Goal: Feedback & Contribution: Leave review/rating

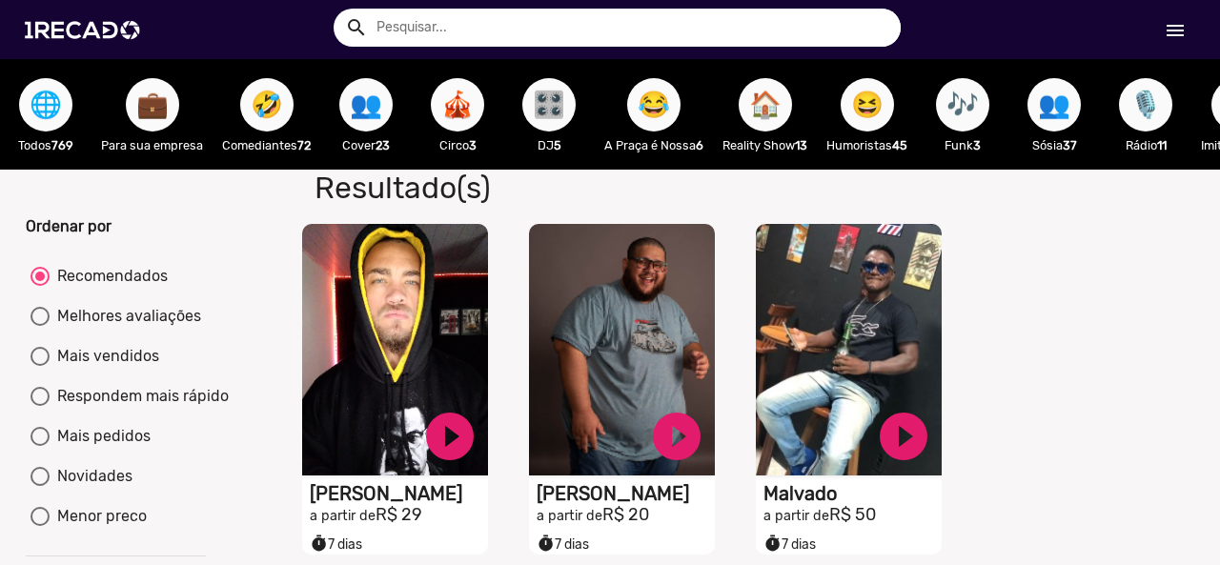
click at [1172, 28] on mat-icon "menu" at bounding box center [1175, 30] width 23 height 23
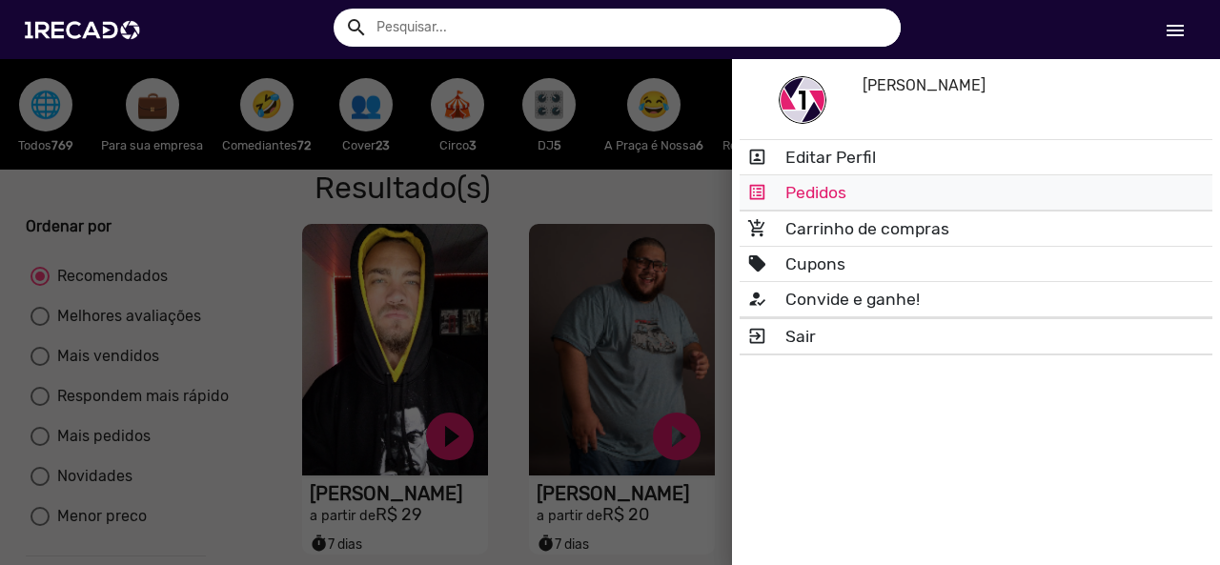
click at [869, 205] on link "list_alt Pedidos" at bounding box center [976, 192] width 473 height 34
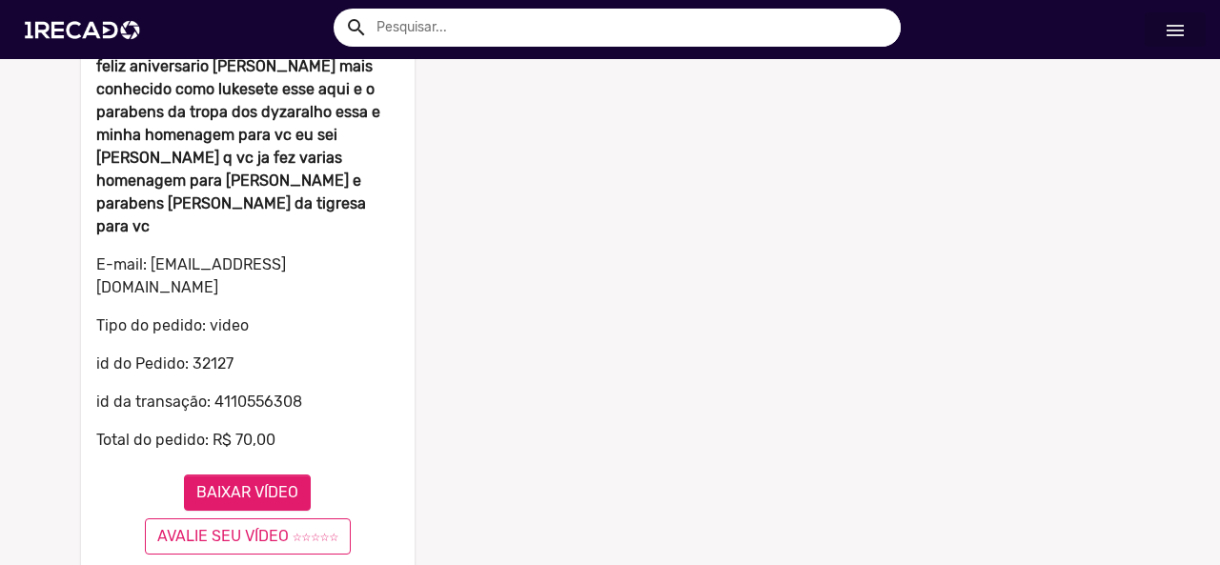
scroll to position [342, 0]
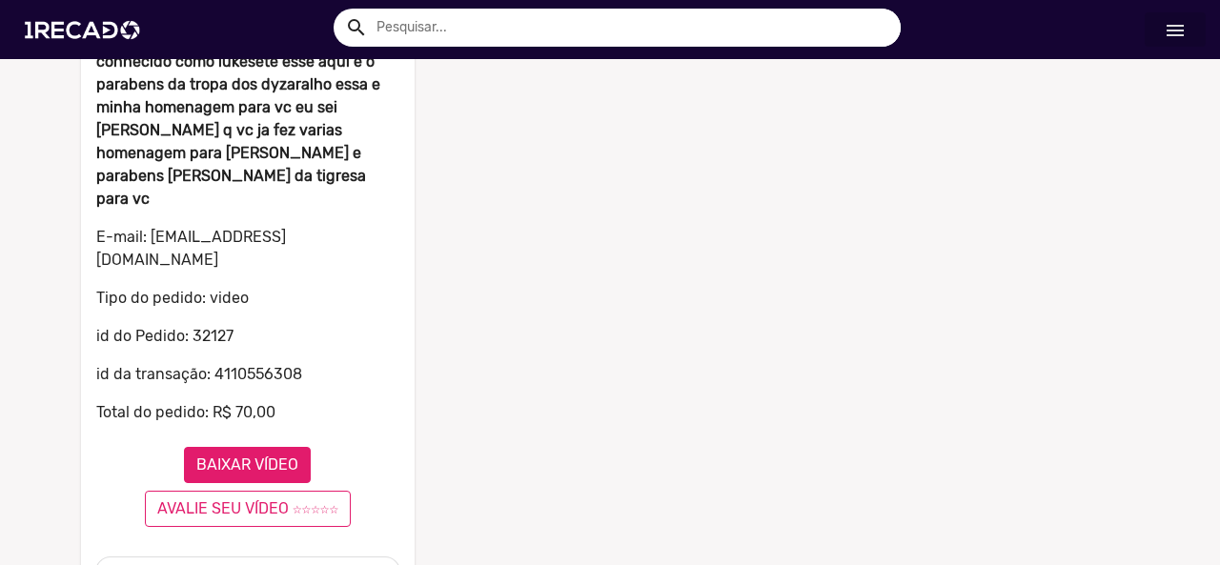
click at [263, 447] on button "BAIXAR VÍDEO" at bounding box center [247, 465] width 127 height 36
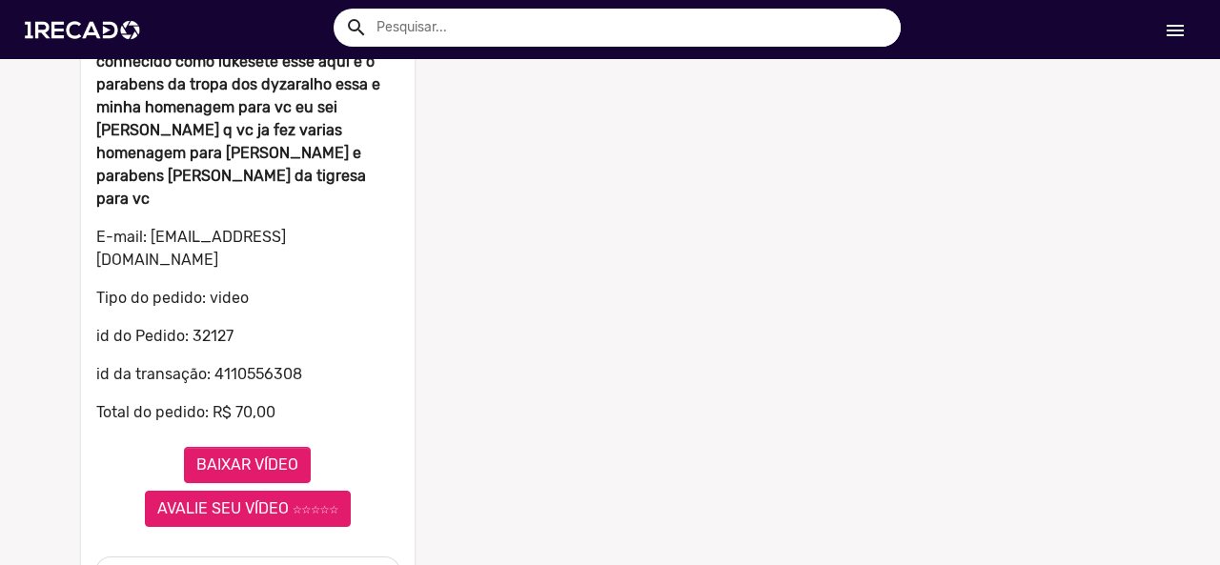
click at [311, 491] on button "AVALIE SEU VÍDEO ☆☆☆☆☆" at bounding box center [248, 509] width 206 height 36
click at [339, 491] on button "AVALIE SEU VÍDEO ☆☆☆☆☆" at bounding box center [248, 509] width 206 height 36
click at [309, 491] on button "AVALIE SEU VÍDEO ☆☆☆☆☆" at bounding box center [248, 509] width 206 height 36
click at [239, 491] on button "AVALIE SEU VÍDEO ☆☆☆☆☆" at bounding box center [248, 509] width 206 height 36
click at [334, 491] on button "AVALIE SEU VÍDEO ☆☆☆☆☆" at bounding box center [248, 509] width 206 height 36
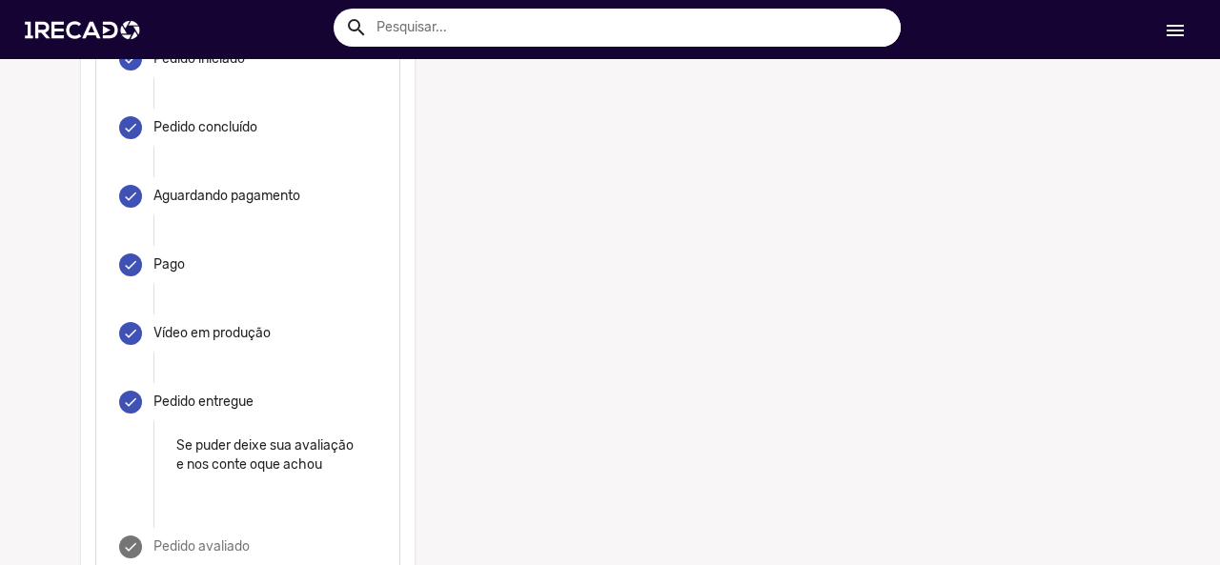
scroll to position [949, 0]
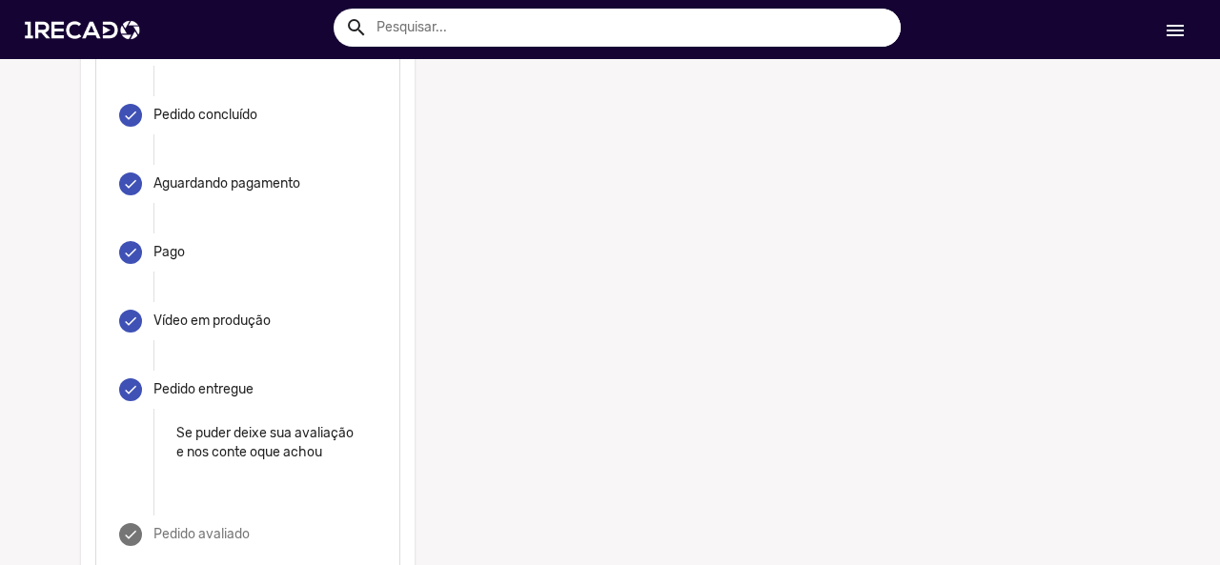
click at [221, 424] on p "Se puder deixe sua avaliação e nos conte oque achou" at bounding box center [264, 443] width 177 height 38
click at [200, 424] on div "Se puder deixe sua avaliação e nos conte oque achou" at bounding box center [264, 462] width 223 height 76
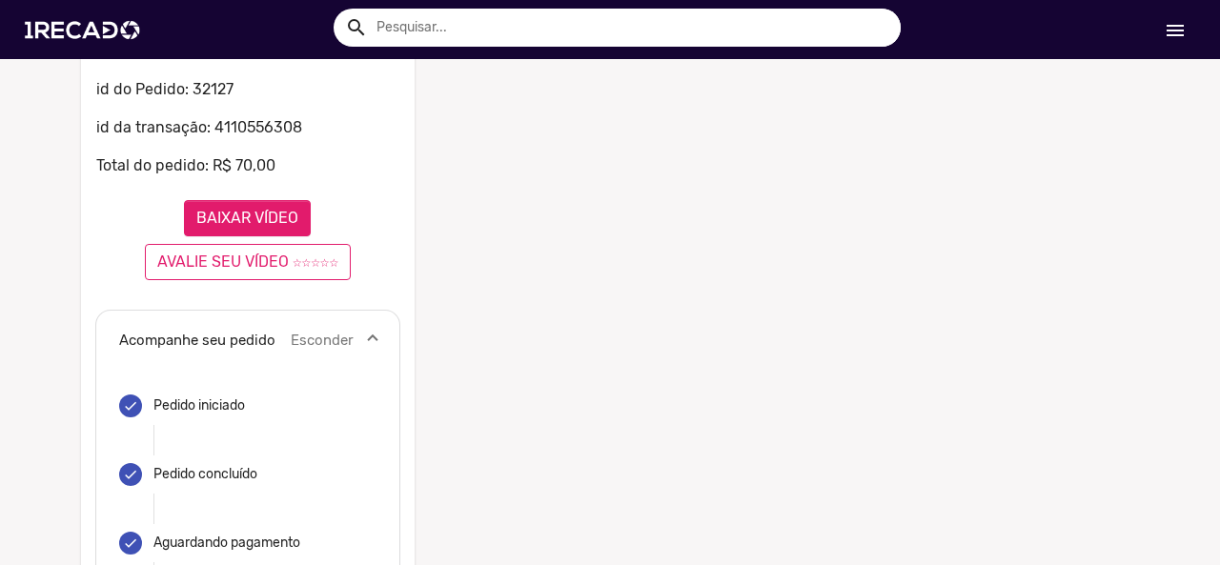
scroll to position [381, 0]
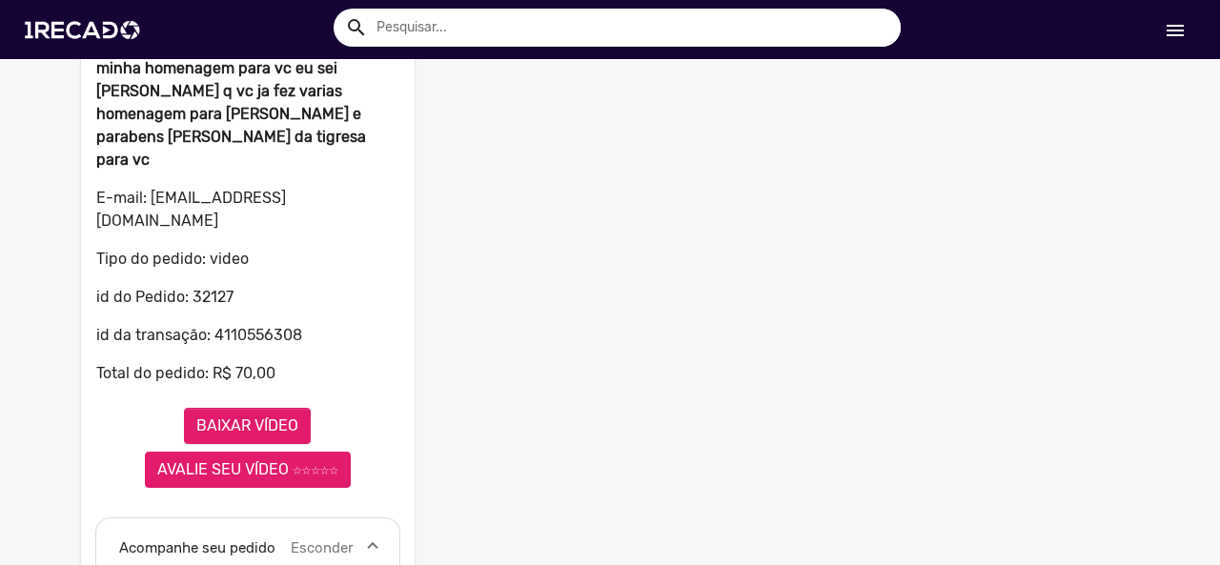
click at [271, 452] on button "AVALIE SEU VÍDEO ☆☆☆☆☆" at bounding box center [248, 470] width 206 height 36
click at [232, 452] on button "AVALIE SEU VÍDEO ☆☆☆☆☆" at bounding box center [248, 470] width 206 height 36
click at [234, 452] on button "AVALIE SEU VÍDEO ☆☆☆☆☆" at bounding box center [248, 470] width 206 height 36
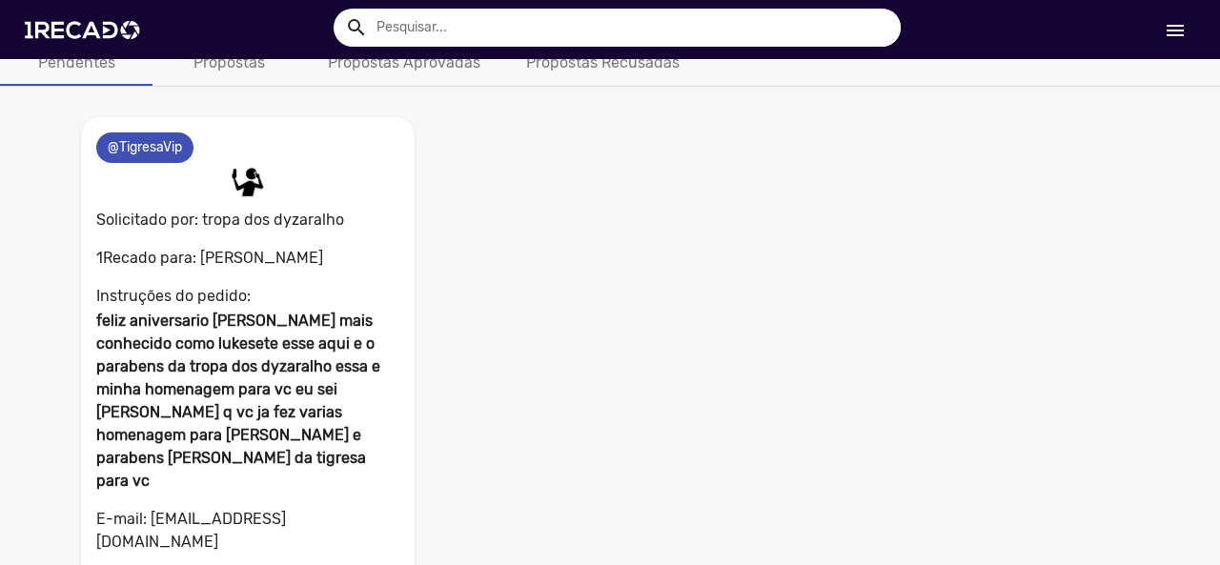
scroll to position [342, 0]
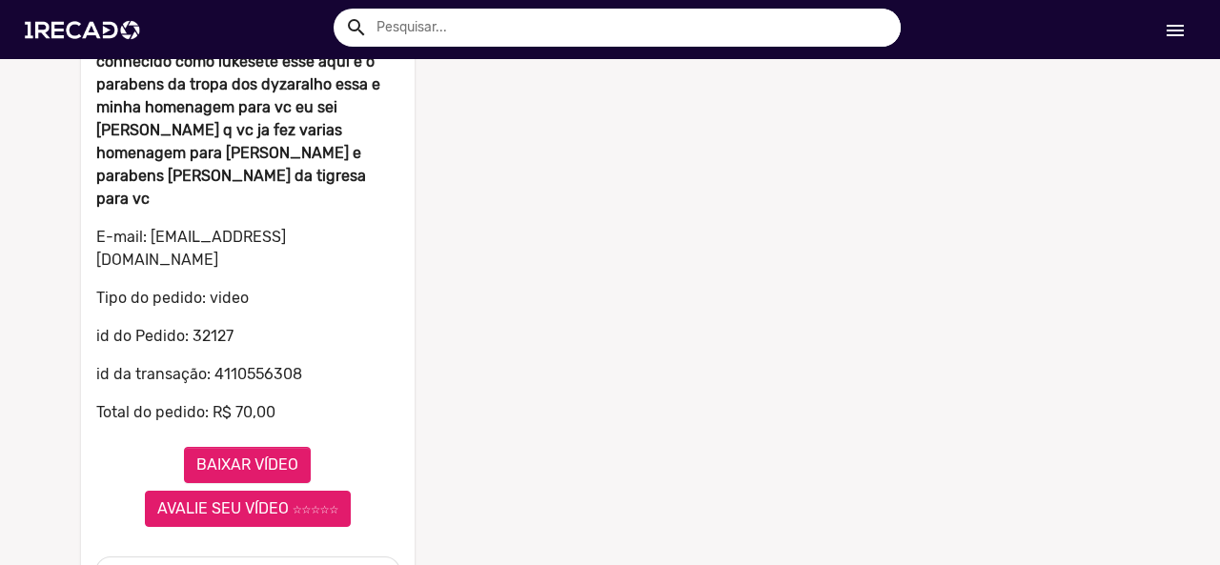
click at [262, 491] on button "AVALIE SEU VÍDEO ☆☆☆☆☆" at bounding box center [248, 509] width 206 height 36
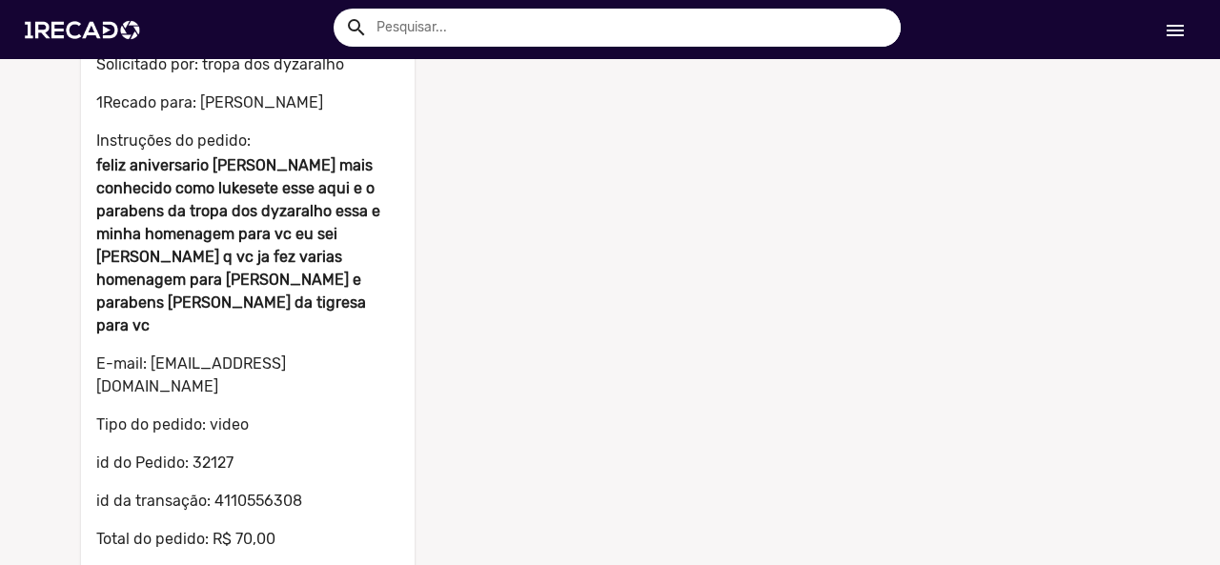
scroll to position [0, 0]
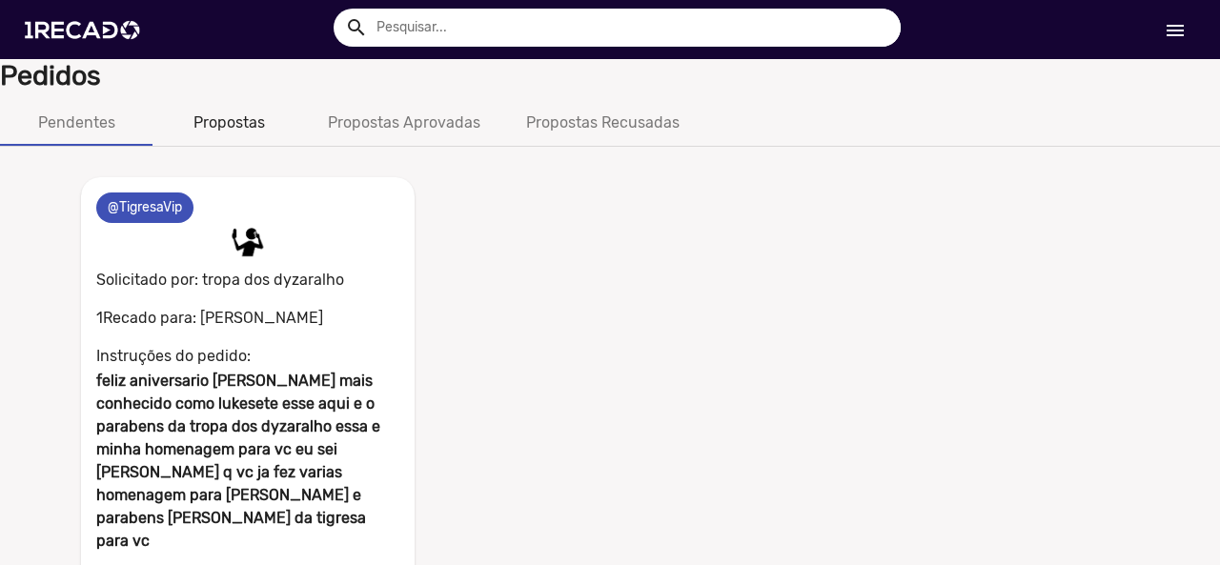
click at [242, 129] on div "Propostas" at bounding box center [230, 123] width 72 height 23
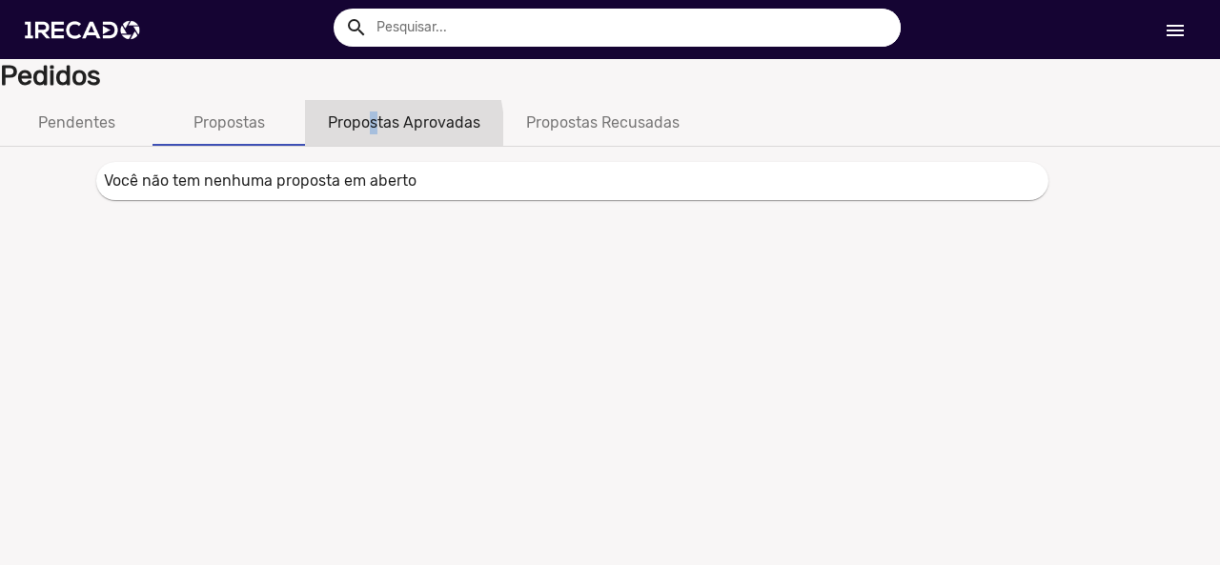
click at [374, 129] on div "Propostas Aprovadas" at bounding box center [404, 123] width 153 height 23
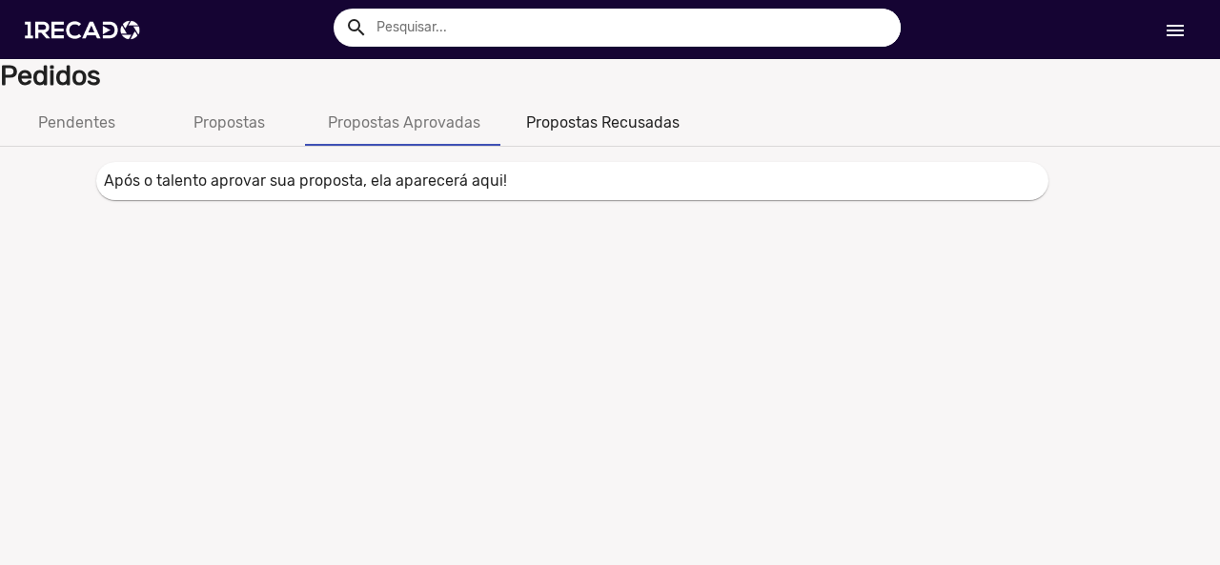
click at [527, 129] on div "Propostas Recusadas" at bounding box center [602, 123] width 153 height 23
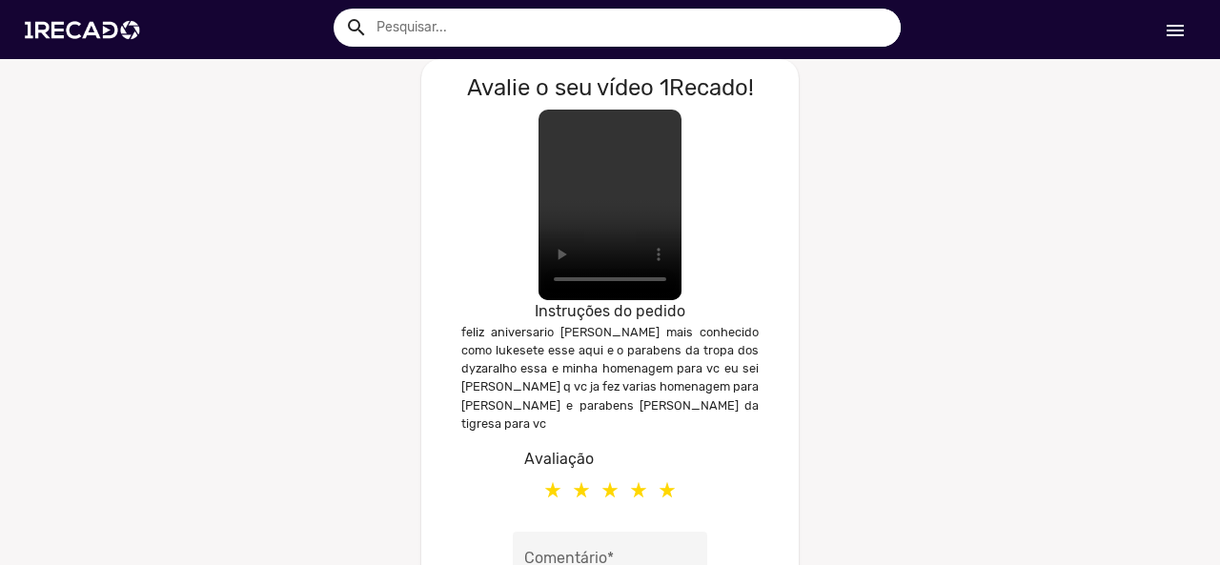
click at [656, 471] on label at bounding box center [667, 490] width 29 height 38
click at [0, 0] on input "radio" at bounding box center [0, 0] width 0 height 0
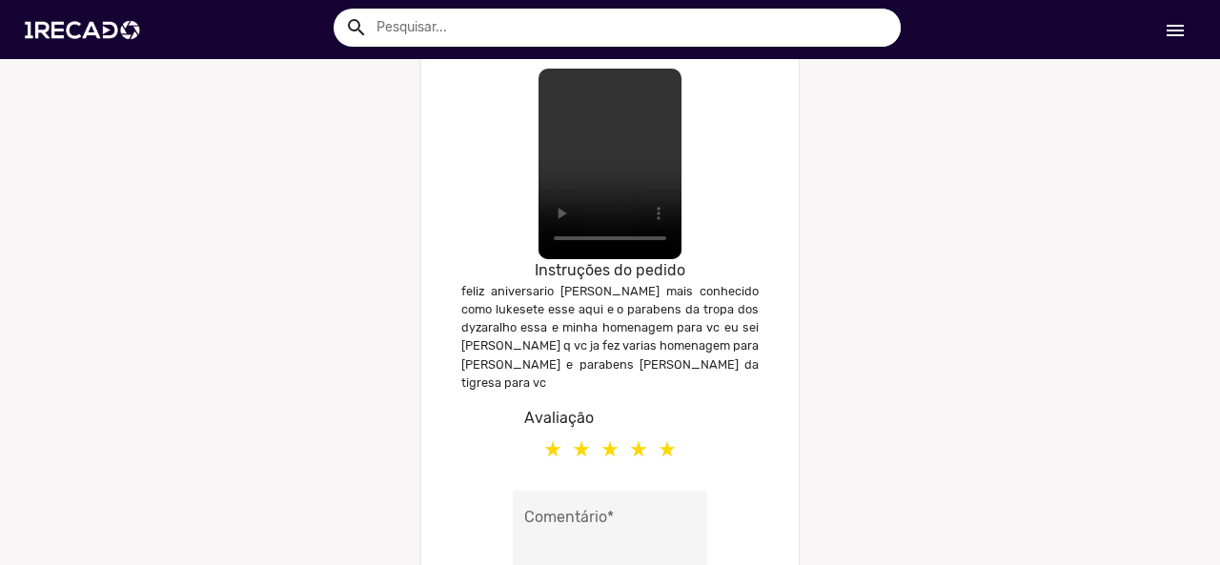
scroll to position [191, 0]
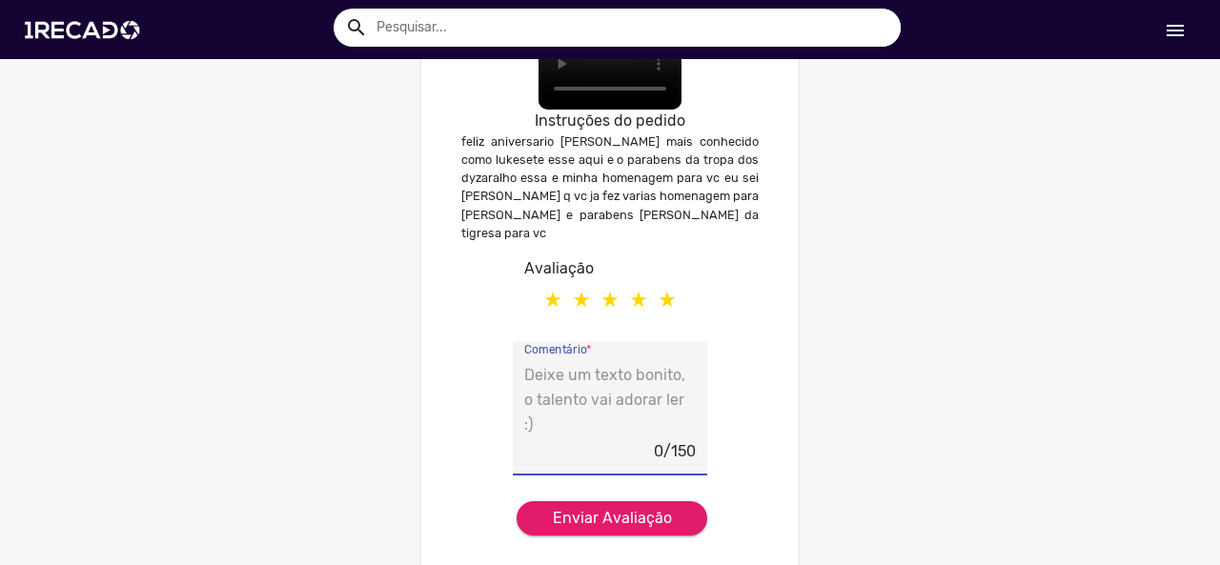
click at [590, 361] on textarea "Comentário *" at bounding box center [610, 400] width 172 height 78
type textarea "muito bom amei seu video"
click at [607, 509] on span "Enviar Avaliação" at bounding box center [612, 518] width 119 height 18
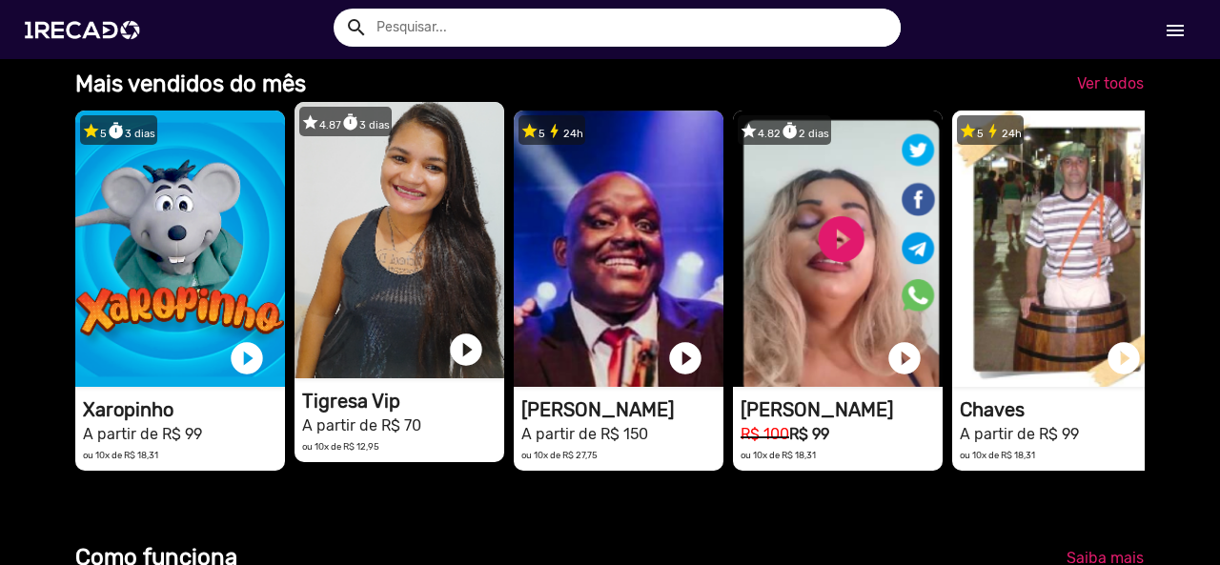
scroll to position [0, 2412]
click at [388, 262] on video "1RECADO vídeos dedicados para fãs e empresas" at bounding box center [400, 240] width 210 height 276
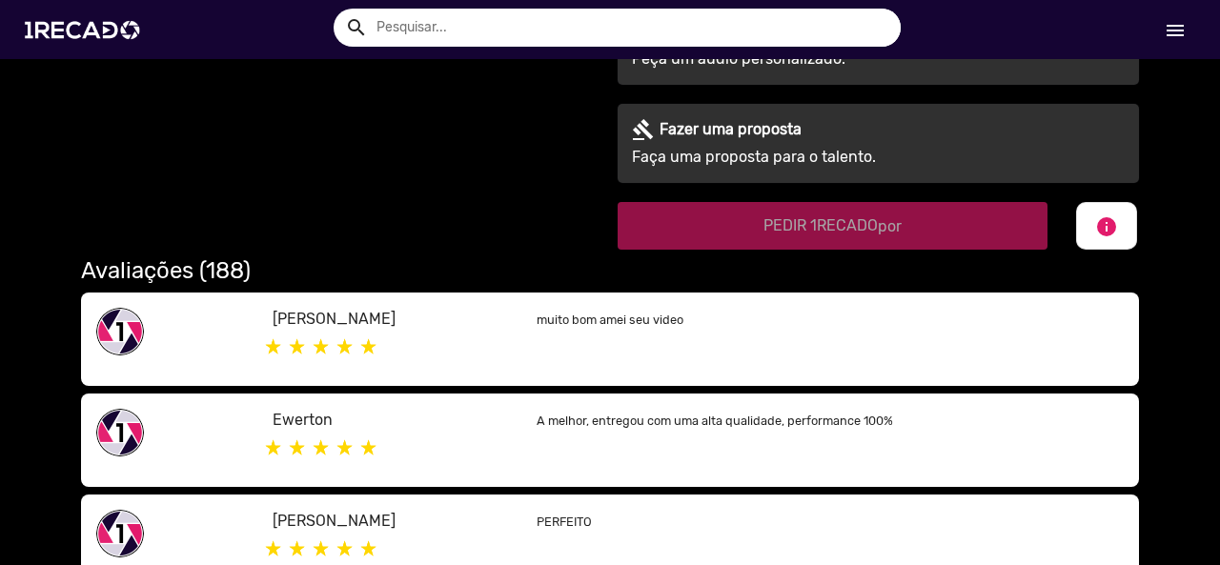
scroll to position [286, 0]
